Goal: Navigation & Orientation: Find specific page/section

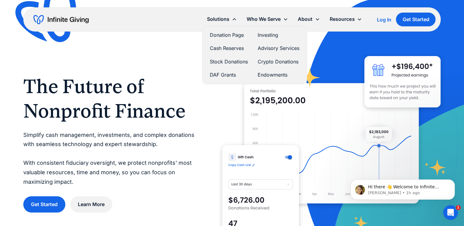
click at [231, 35] on link "Donation Page" at bounding box center [229, 35] width 38 height 8
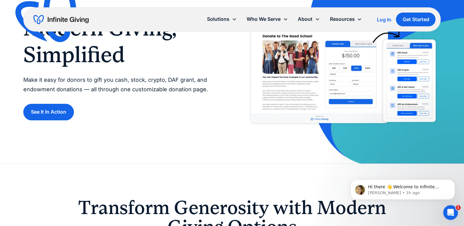
scroll to position [51, 0]
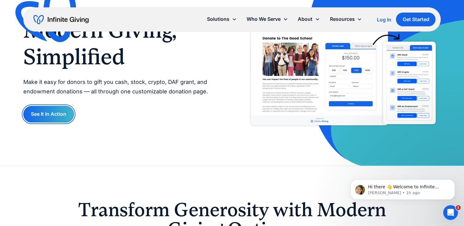
click at [54, 113] on link "See It In Action" at bounding box center [48, 114] width 51 height 16
